Goal: Find specific page/section: Find specific page/section

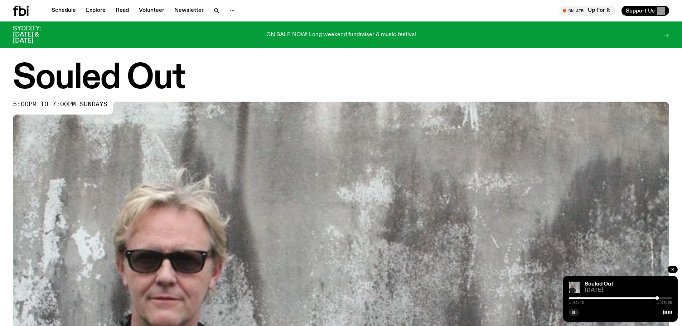
scroll to position [353, 0]
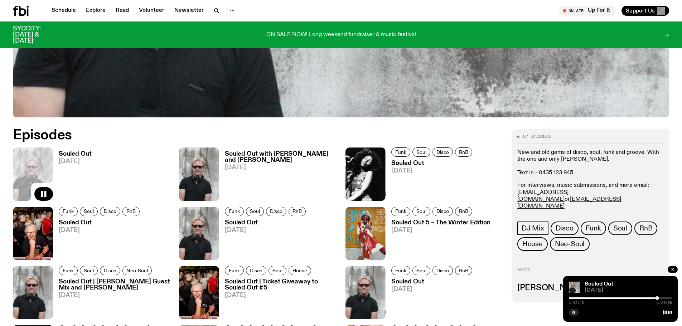
click at [577, 313] on button "button" at bounding box center [574, 312] width 10 height 7
click at [574, 313] on icon "button" at bounding box center [573, 313] width 3 height 4
click at [59, 8] on link "Schedule" at bounding box center [63, 11] width 33 height 10
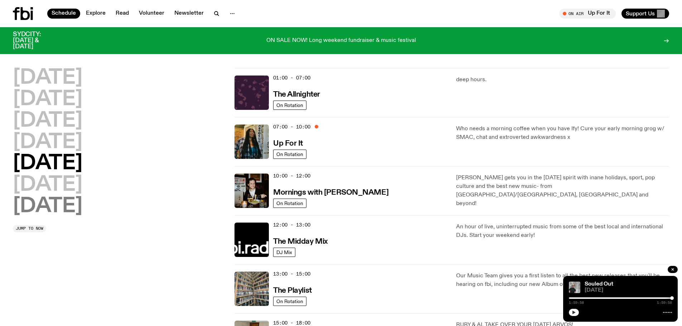
click at [63, 206] on h2 "[DATE]" at bounding box center [47, 206] width 69 height 20
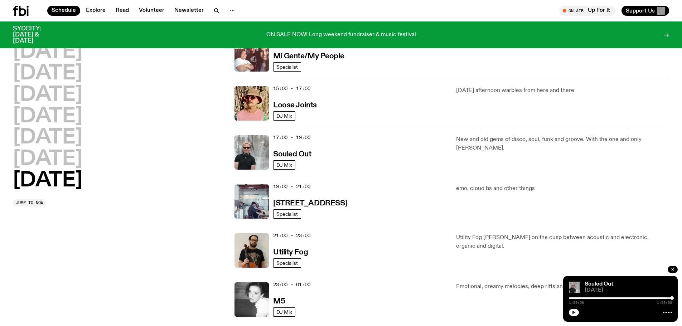
scroll to position [414, 0]
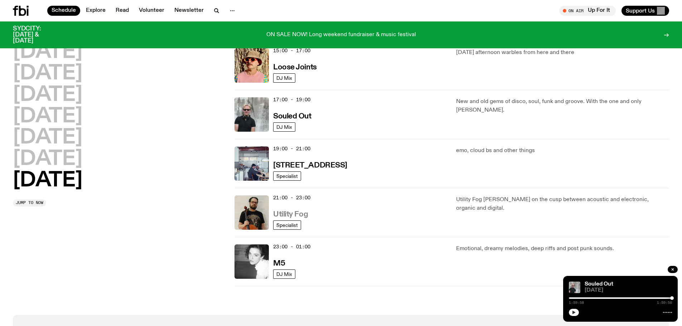
click at [300, 212] on h3 "Utility Fog" at bounding box center [290, 215] width 35 height 8
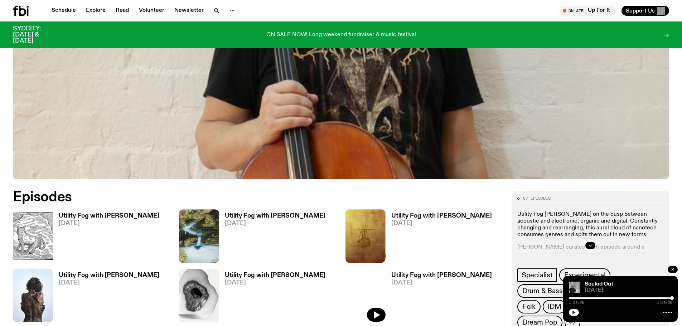
scroll to position [318, 0]
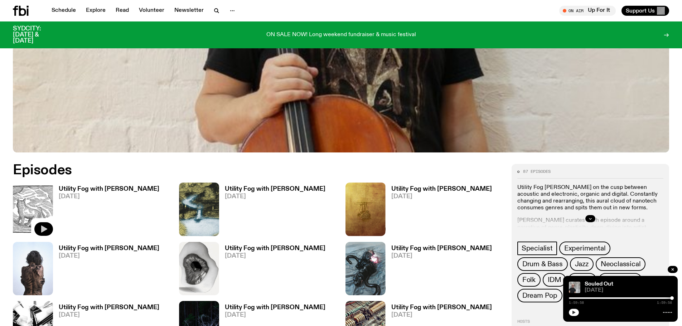
click at [44, 227] on icon "button" at bounding box center [43, 229] width 9 height 9
